Goal: Task Accomplishment & Management: Complete application form

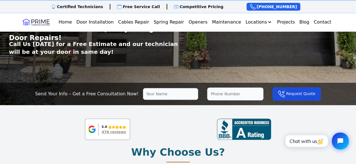
scroll to position [95, 0]
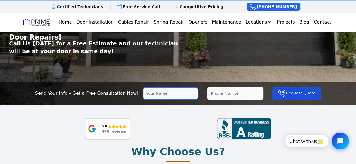
click at [174, 92] on input "text" at bounding box center [170, 94] width 55 height 12
type input "[PERSON_NAME]"
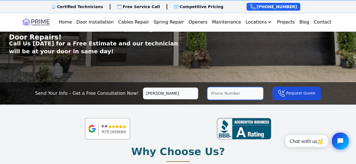
click at [224, 94] on input "tel" at bounding box center [235, 93] width 56 height 13
type input "[PHONE_NUMBER]"
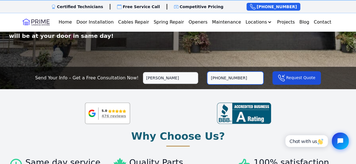
scroll to position [110, 0]
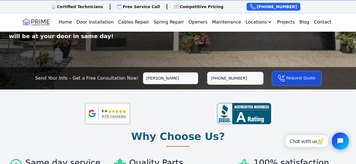
click at [284, 81] on button "Request Quote" at bounding box center [296, 78] width 48 height 13
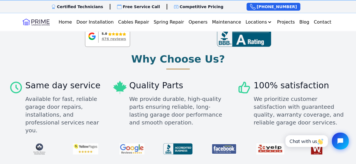
scroll to position [188, 0]
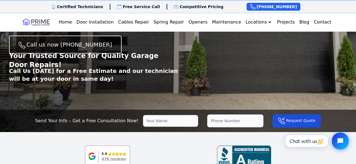
scroll to position [87, 0]
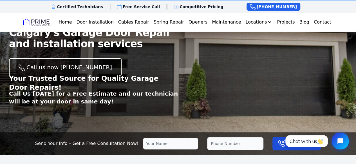
scroll to position [44, 0]
